Goal: Communication & Community: Ask a question

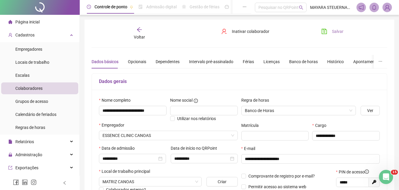
click at [330, 30] on button "Salvar" at bounding box center [332, 31] width 31 height 9
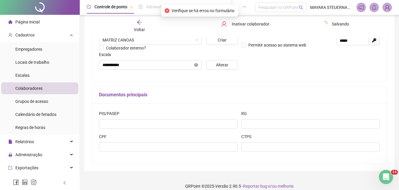
scroll to position [148, 0]
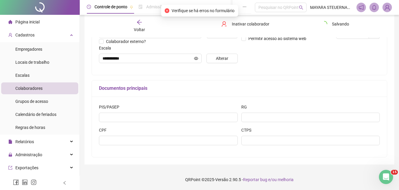
click at [136, 24] on div "Voltar" at bounding box center [140, 26] width 46 height 14
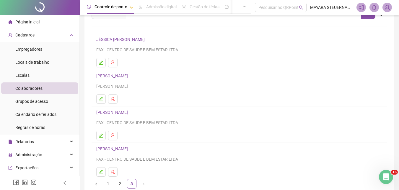
scroll to position [60, 0]
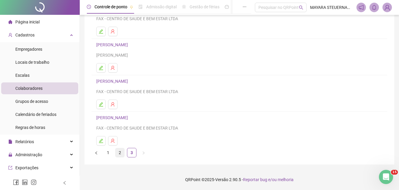
click at [119, 154] on link "2" at bounding box center [120, 152] width 9 height 9
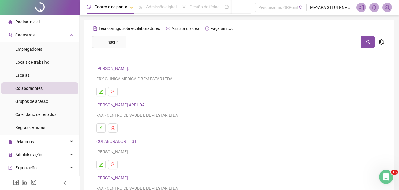
scroll to position [96, 0]
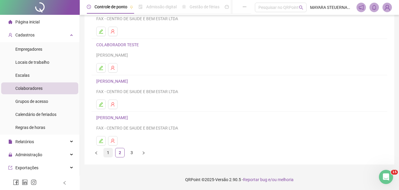
click at [108, 151] on link "1" at bounding box center [108, 152] width 9 height 9
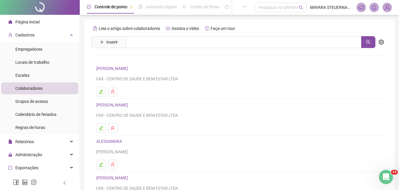
scroll to position [59, 0]
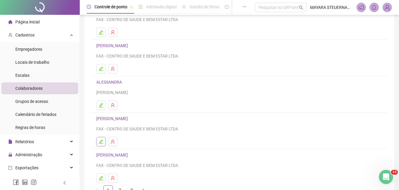
click at [102, 142] on icon "edit" at bounding box center [101, 141] width 5 height 5
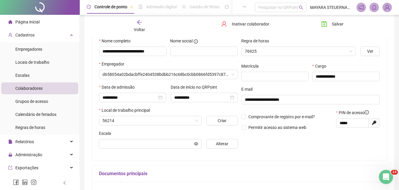
scroll to position [62, 0]
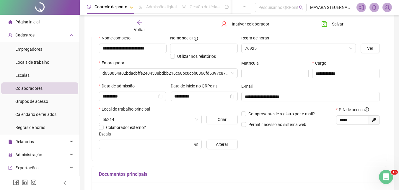
type input "**********"
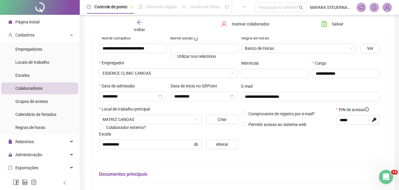
scroll to position [0, 0]
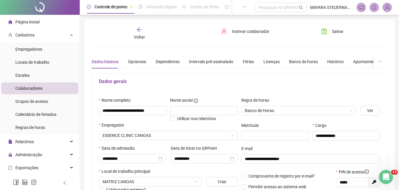
click at [109, 59] on div "Dados básicos" at bounding box center [105, 61] width 27 height 7
click at [137, 31] on icon "arrow-left" at bounding box center [140, 30] width 6 height 6
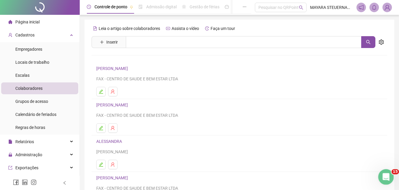
click at [386, 176] on icon "Abertura do Messenger da Intercom" at bounding box center [386, 176] width 10 height 10
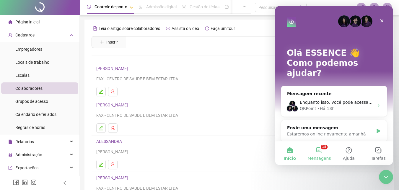
click at [322, 155] on button "15 Mensagens" at bounding box center [320, 153] width 30 height 24
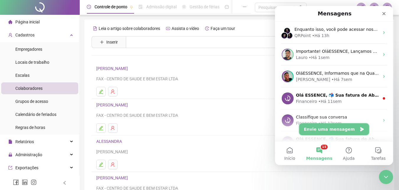
click at [325, 131] on button "Envie uma mensagem" at bounding box center [335, 129] width 70 height 12
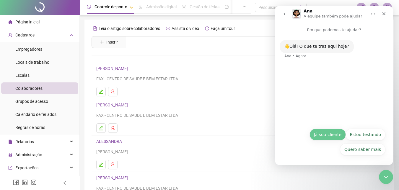
click at [326, 133] on div "Quero saber mais Já sou cliente Estou testando Quero saber mais Já sou cliente …" at bounding box center [334, 143] width 103 height 30
click at [326, 140] on button "Já sou cliente" at bounding box center [328, 134] width 36 height 12
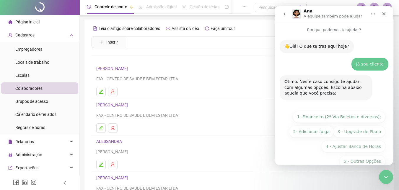
scroll to position [12, 0]
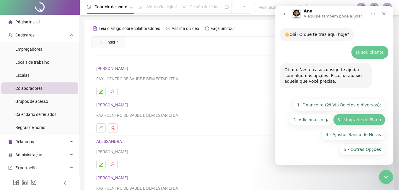
click at [359, 122] on button "3 - Upgrade de Plano" at bounding box center [360, 120] width 52 height 12
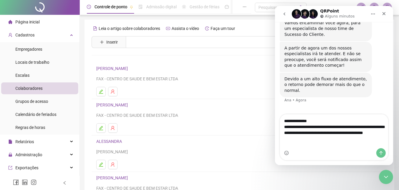
scroll to position [167, 0]
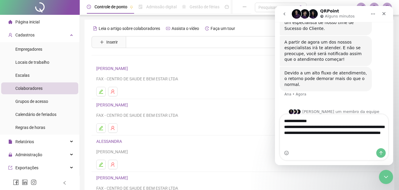
drag, startPoint x: 349, startPoint y: 138, endPoint x: 352, endPoint y: 137, distance: 3.0
click at [349, 138] on textarea "**********" at bounding box center [334, 131] width 108 height 34
type textarea "**********"
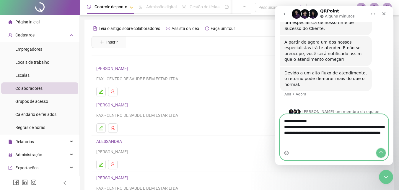
click at [383, 152] on icon "Enviar uma mensagem" at bounding box center [381, 152] width 5 height 5
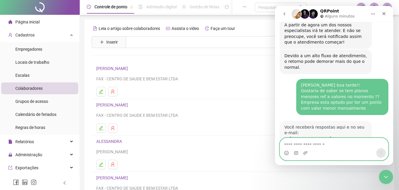
scroll to position [228, 0]
